Goal: Information Seeking & Learning: Learn about a topic

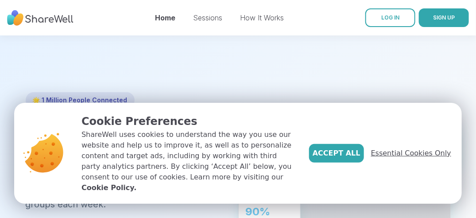
click at [403, 158] on span "Essential Cookies Only" at bounding box center [411, 153] width 80 height 11
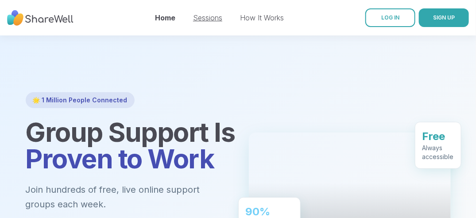
click at [211, 21] on link "Sessions" at bounding box center [207, 17] width 29 height 9
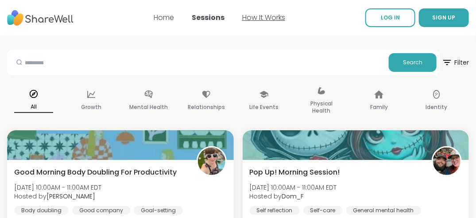
click at [265, 21] on link "How It Works" at bounding box center [263, 17] width 43 height 10
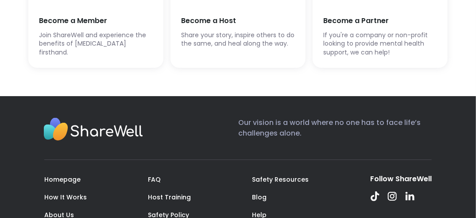
scroll to position [2185, 0]
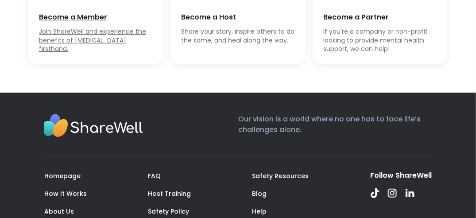
click at [101, 54] on span "Join ShareWell and experience the benefits of [MEDICAL_DATA] firsthand." at bounding box center [96, 40] width 114 height 26
